Goal: Submit feedback/report problem

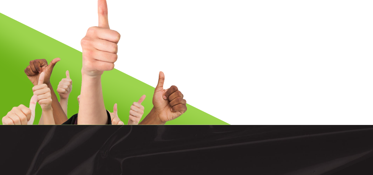
scroll to position [1291, 0]
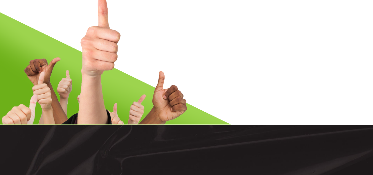
type input "[PERSON_NAME]"
type input "[PERSON_NAME][EMAIL_ADDRESS][PERSON_NAME][DOMAIN_NAME]"
type input "9088016108"
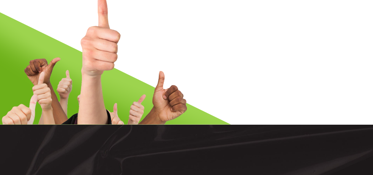
scroll to position [1346, 0]
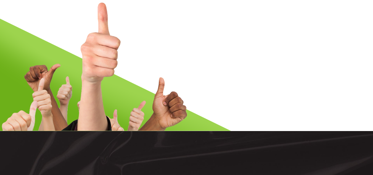
scroll to position [1291, 0]
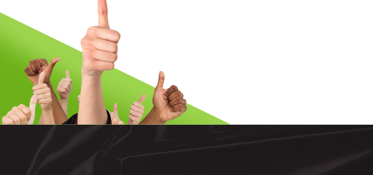
paste textarea "Hello there, [PERSON_NAME] here, from [PERSON_NAME] Foods. We are currently sou…"
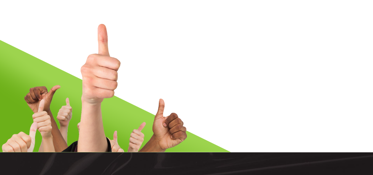
scroll to position [1319, 0]
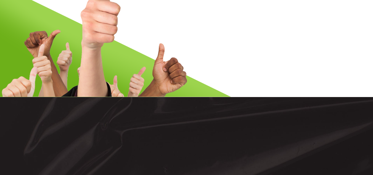
type textarea "Hello there, [PERSON_NAME] here, from [PERSON_NAME] Foods. We are currently sou…"
